Goal: Information Seeking & Learning: Learn about a topic

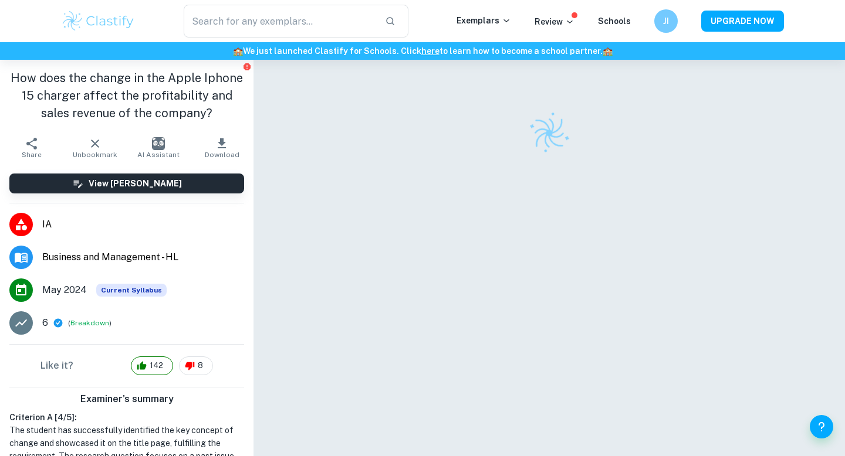
checkbox input "true"
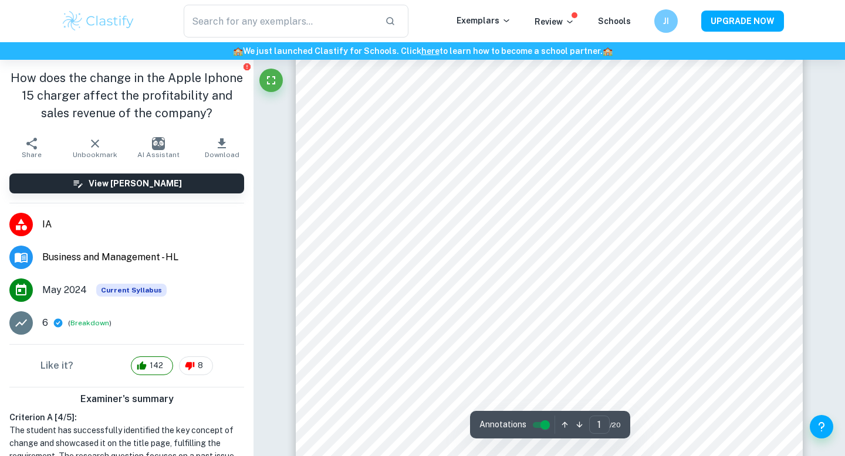
scroll to position [319, 0]
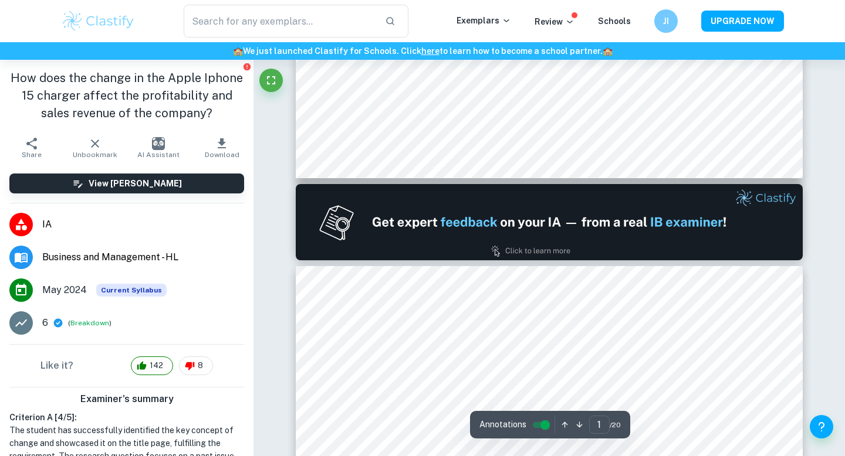
type input "2"
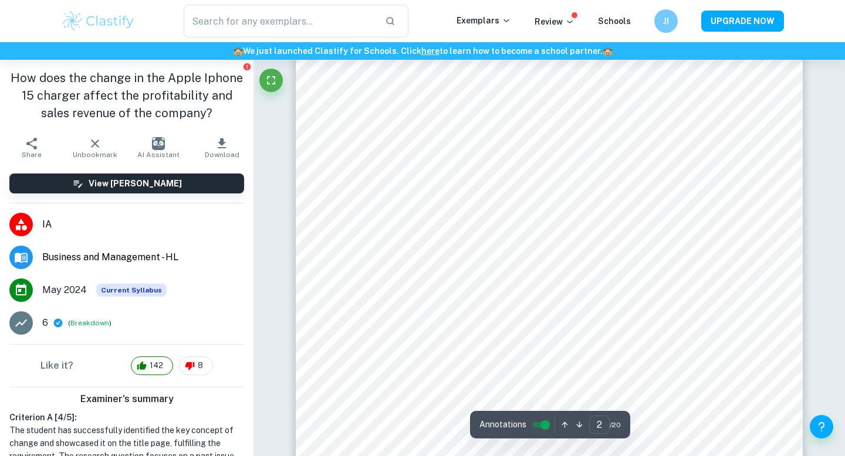
scroll to position [1084, 0]
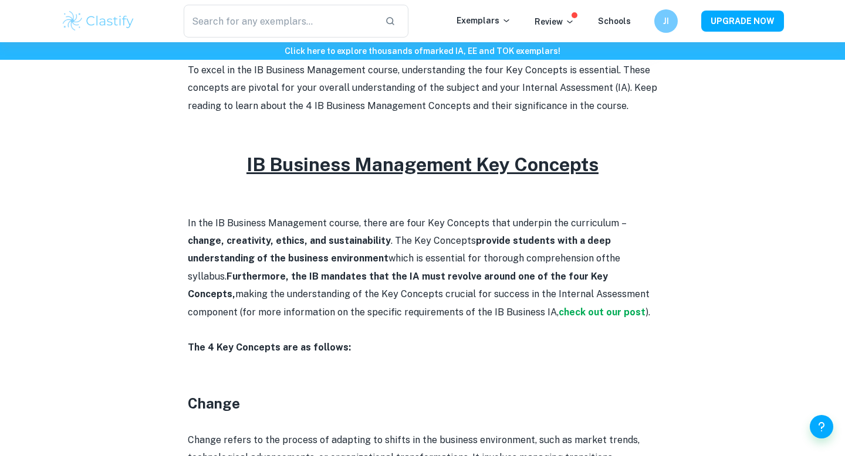
scroll to position [417, 0]
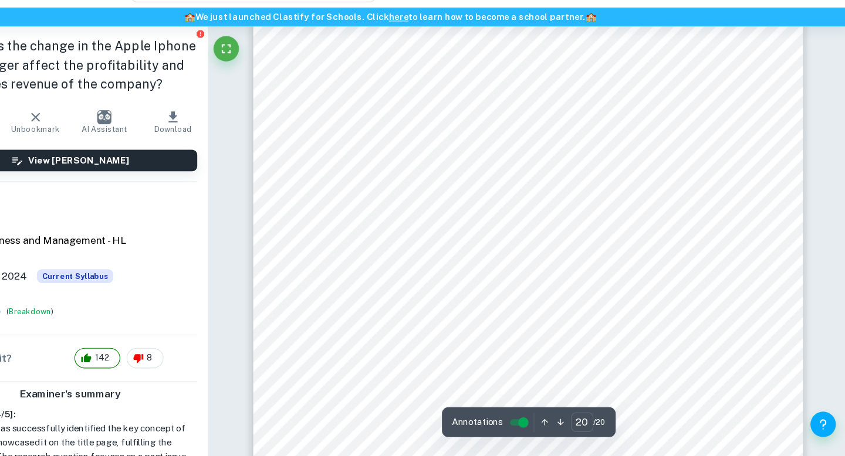
scroll to position [14274, 0]
